Goal: Find specific page/section: Locate a particular part of the current website

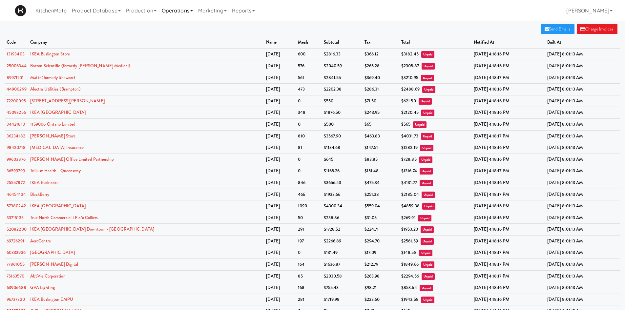
click at [183, 14] on link "Operations" at bounding box center [177, 10] width 36 height 21
click at [194, 27] on link "Sites" at bounding box center [185, 29] width 52 height 12
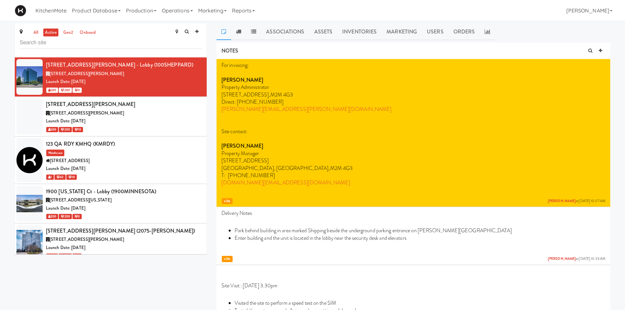
type input "V"
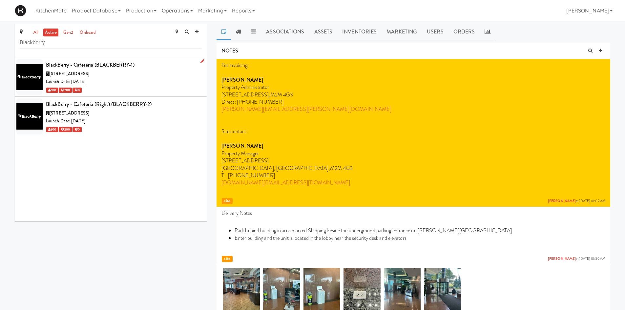
type input "Blackberry"
click at [139, 79] on div "Launch Date: [DATE]" at bounding box center [124, 82] width 156 height 8
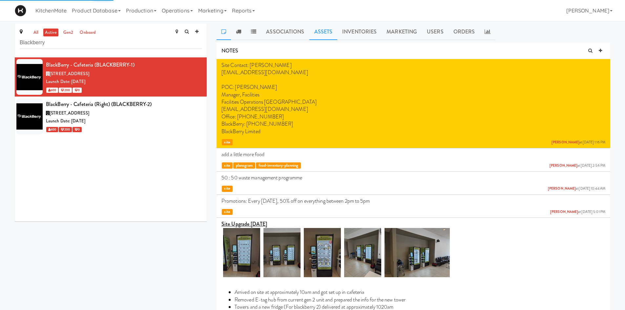
click at [324, 32] on link "Assets" at bounding box center [323, 32] width 28 height 16
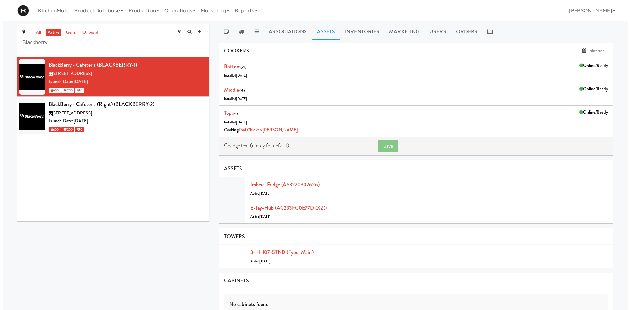
scroll to position [66, 0]
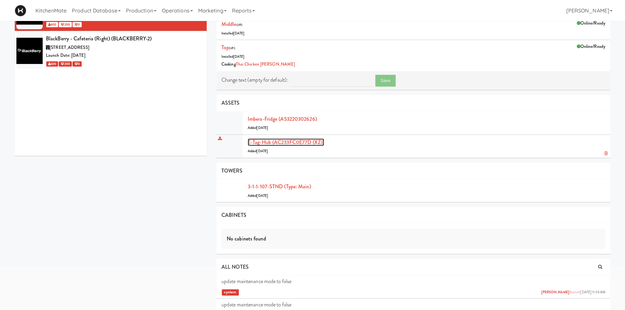
click at [300, 144] on link "E-tag-hub (AC233FC0E77D (XZ))" at bounding box center [286, 142] width 76 height 8
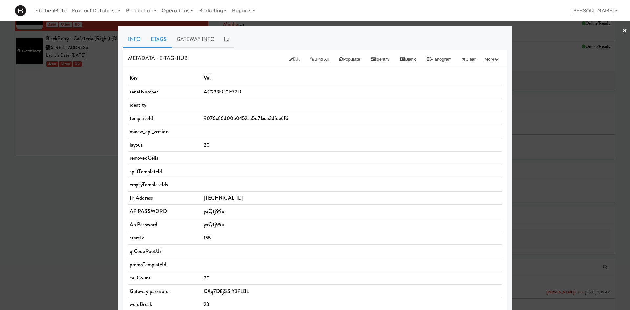
click at [151, 38] on link "Etags" at bounding box center [159, 39] width 26 height 16
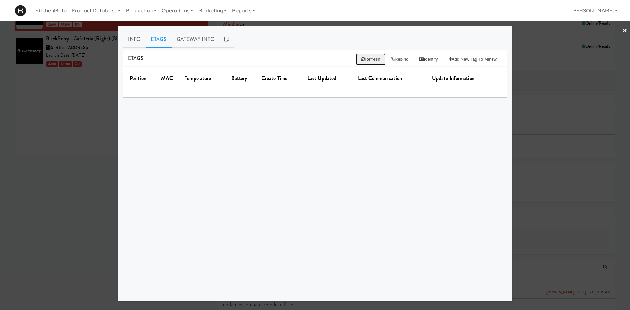
click at [366, 60] on button "Refresh" at bounding box center [370, 59] width 29 height 12
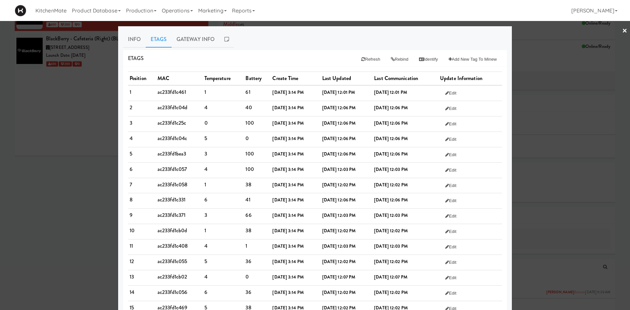
click at [64, 85] on div at bounding box center [315, 155] width 630 height 310
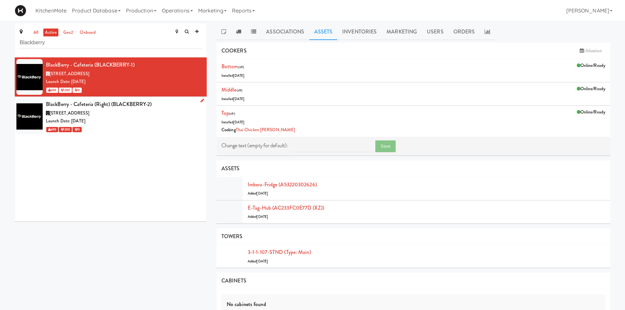
click at [140, 107] on div "BlackBerry - Cafeteria (Right) (BLACKBERRY-2)" at bounding box center [124, 104] width 156 height 10
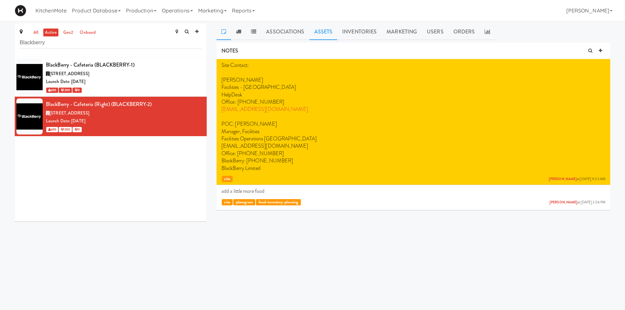
click at [335, 31] on link "Assets" at bounding box center [323, 32] width 28 height 16
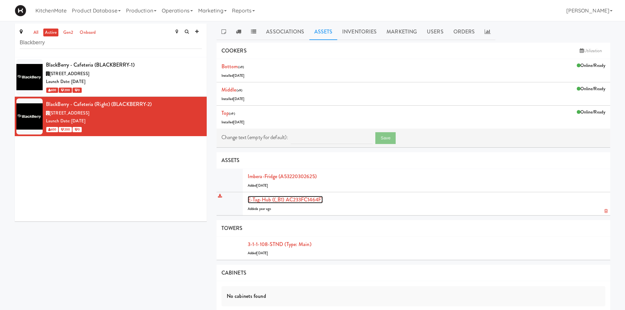
click at [297, 198] on link "E-tag-hub ((_B1) AC233FC1464F)" at bounding box center [285, 200] width 75 height 8
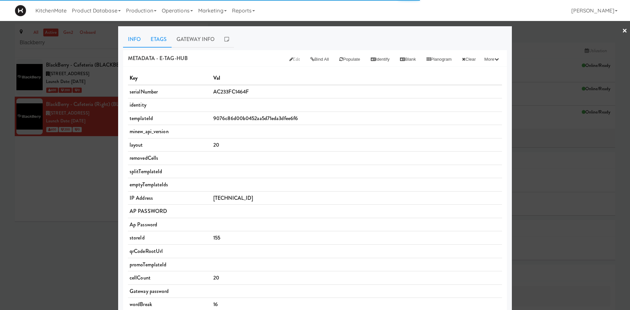
click at [157, 40] on link "Etags" at bounding box center [159, 39] width 26 height 16
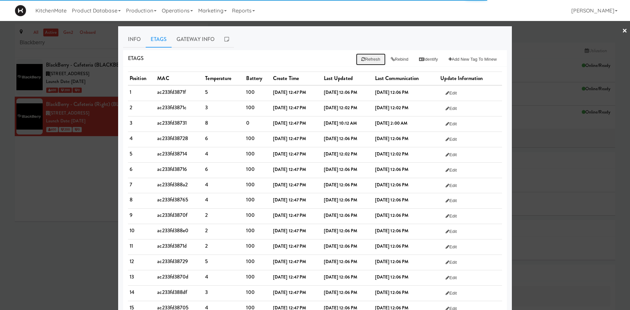
click at [366, 63] on button "Refresh" at bounding box center [370, 59] width 29 height 12
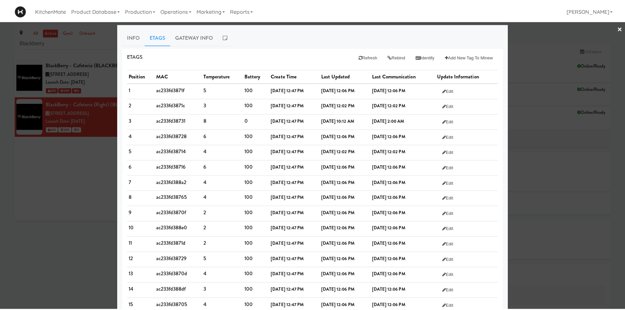
scroll to position [101, 0]
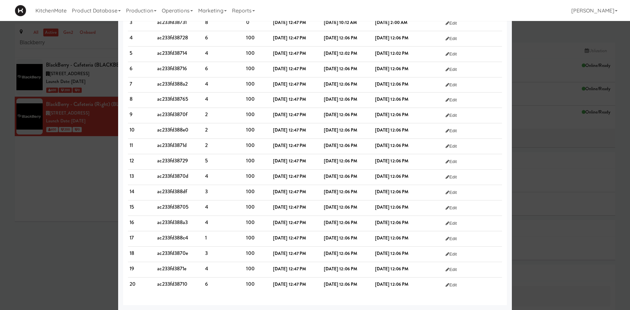
click at [59, 154] on div at bounding box center [315, 155] width 630 height 310
